Goal: Task Accomplishment & Management: Use online tool/utility

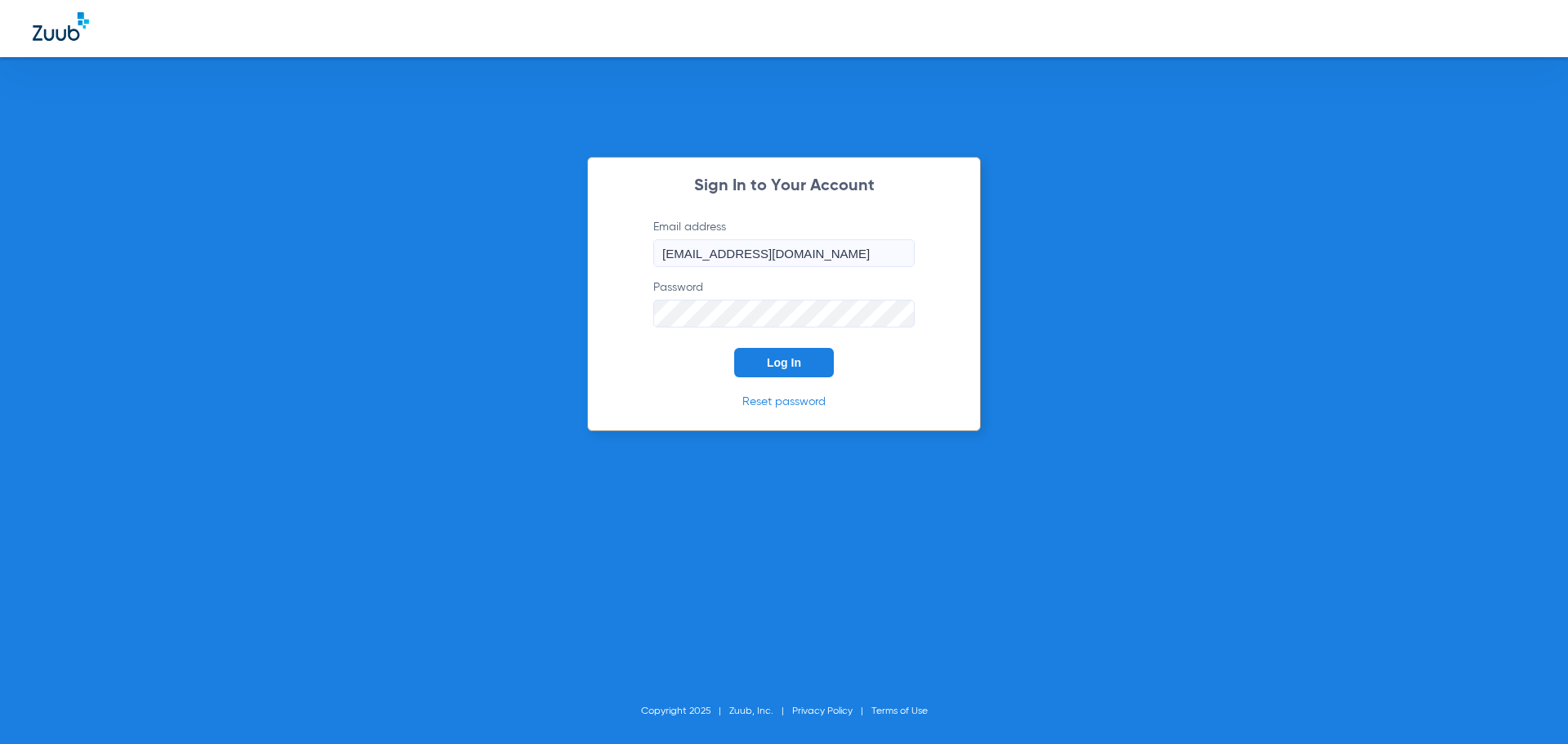
click at [785, 360] on span "Log In" at bounding box center [784, 362] width 34 height 13
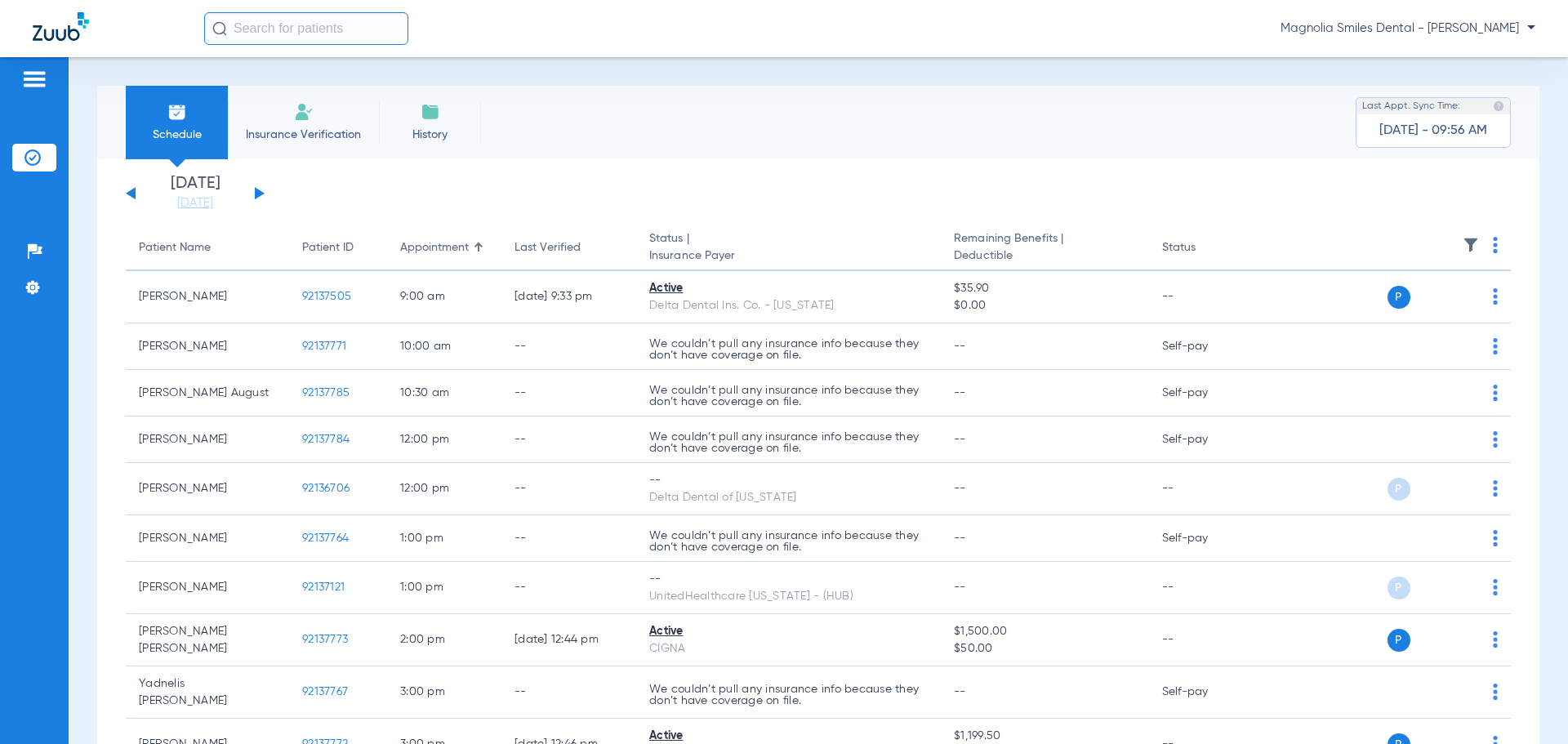
click at [131, 189] on div "[DATE] [DATE] [DATE] [DATE] [DATE] [DATE] [DATE] [DATE] [DATE] [DATE] [DATE] [D…" at bounding box center [195, 194] width 139 height 36
click at [128, 192] on button at bounding box center [130, 193] width 9 height 12
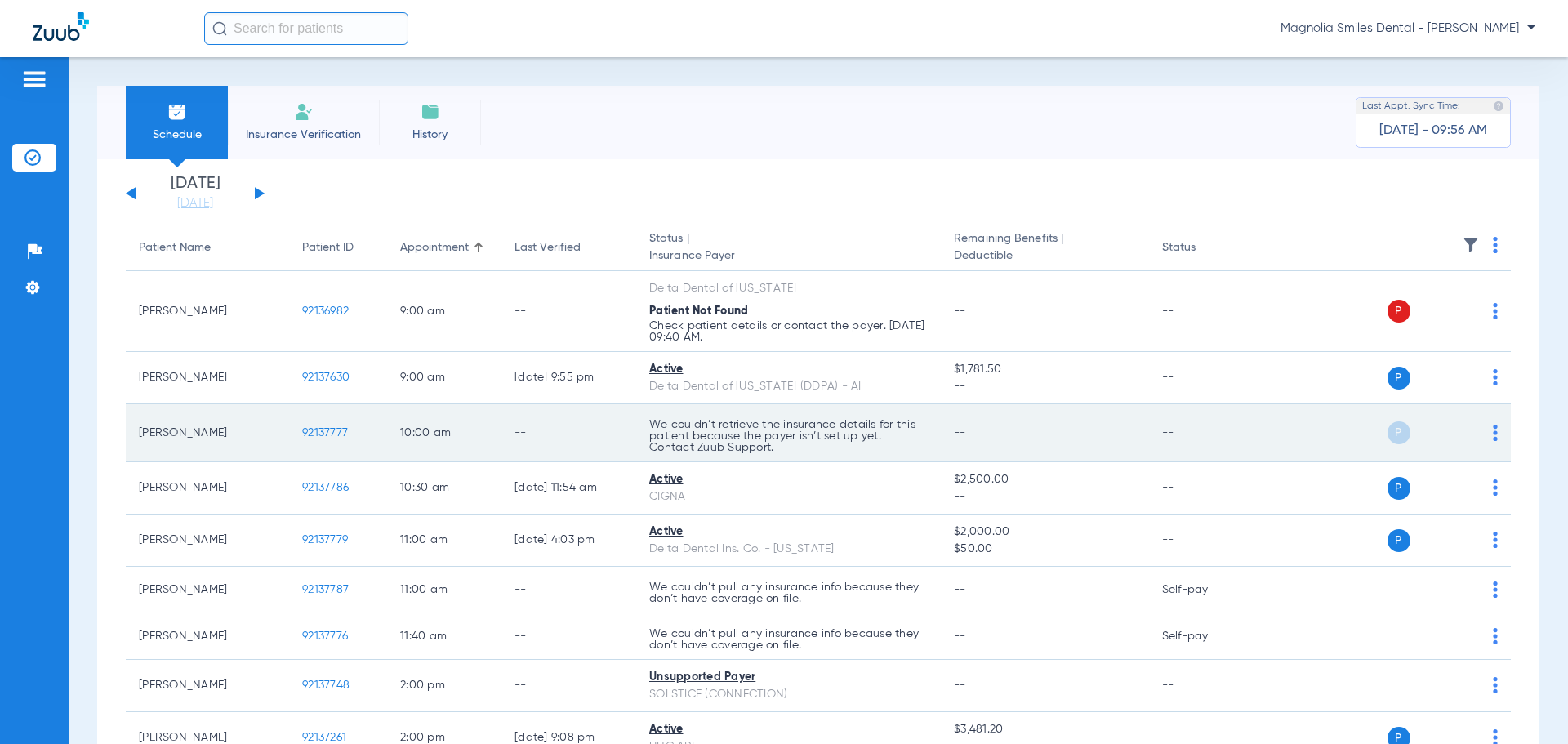
click at [1493, 434] on img at bounding box center [1496, 433] width 5 height 16
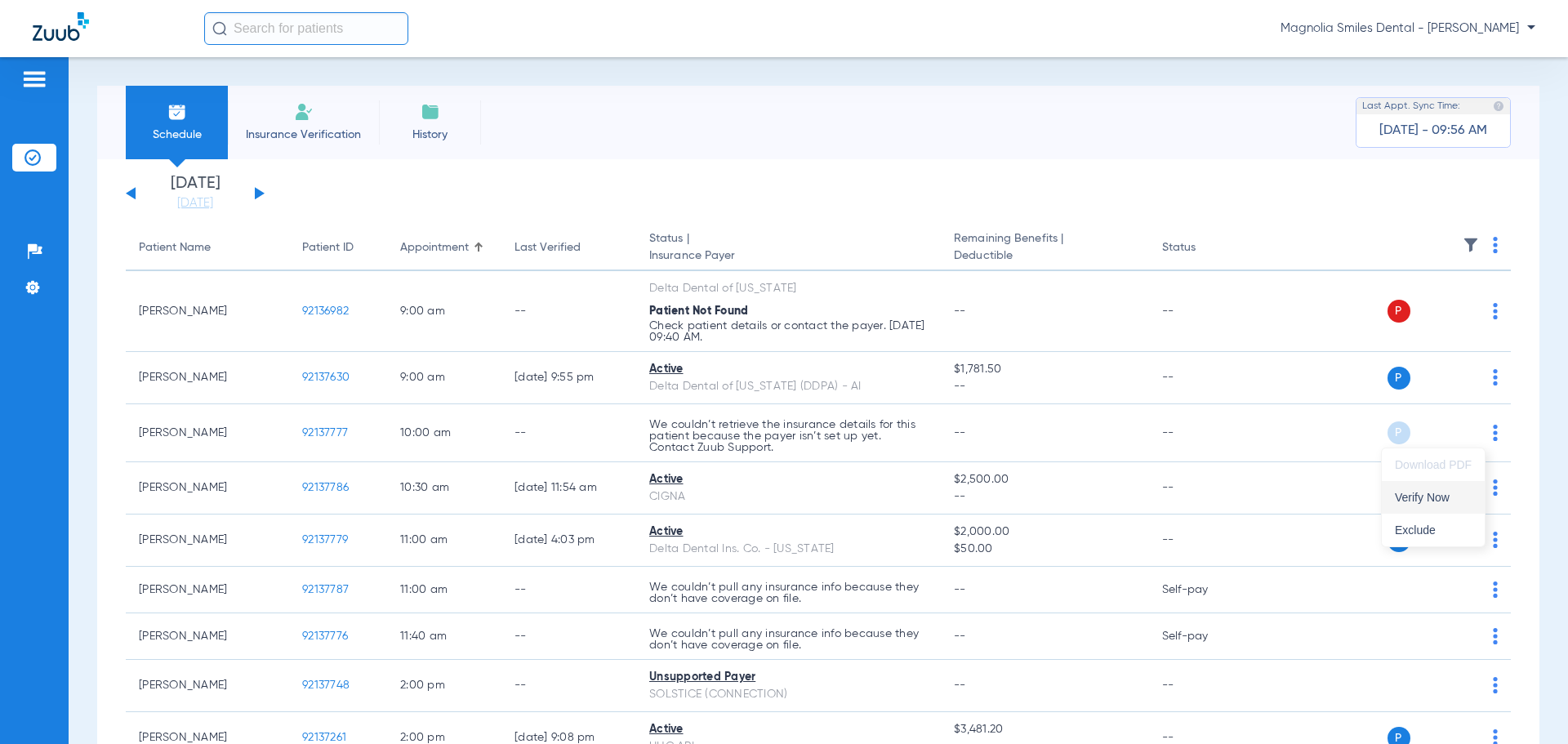
click at [1442, 493] on span "Verify Now" at bounding box center [1433, 497] width 77 height 11
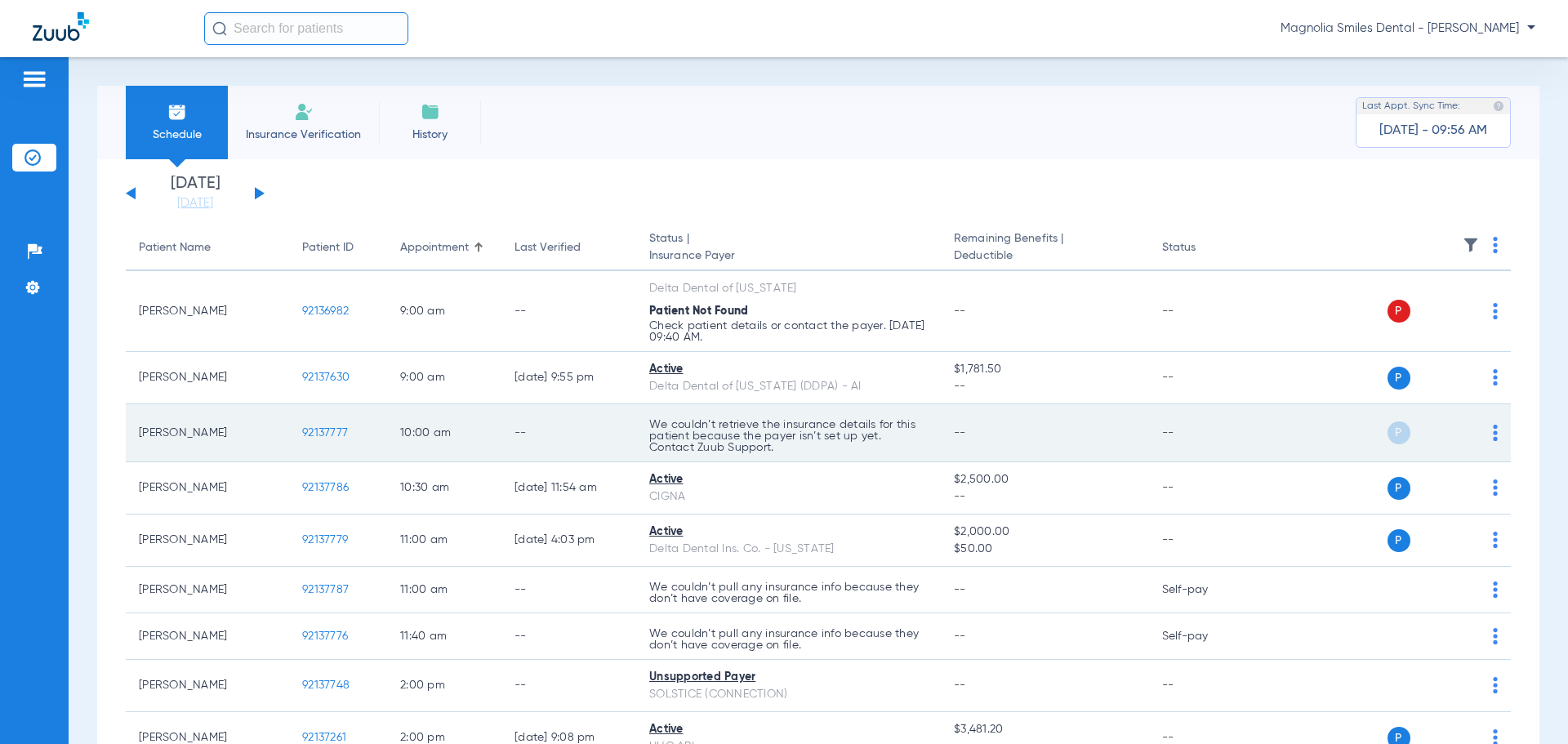
click at [1493, 430] on img at bounding box center [1496, 433] width 5 height 16
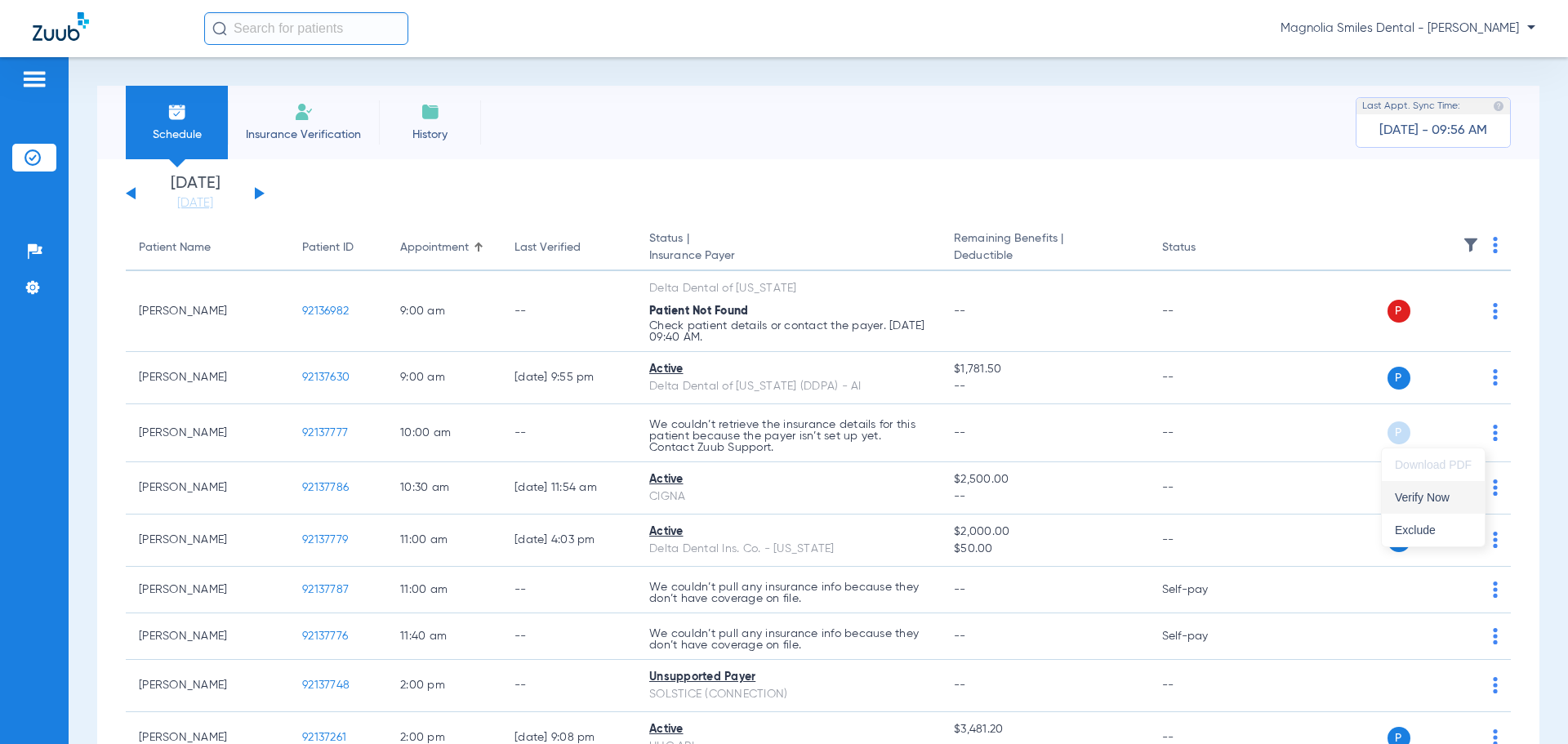
click at [1433, 491] on span "Verify Now" at bounding box center [1433, 497] width 77 height 11
